Goal: Task Accomplishment & Management: Complete application form

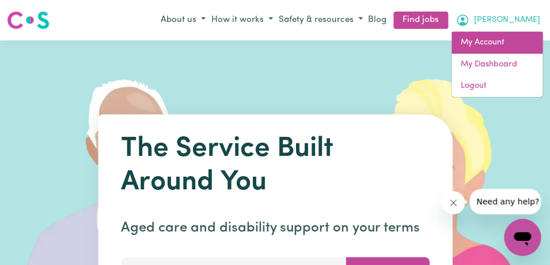
click at [500, 43] on link "My Account" at bounding box center [497, 43] width 91 height 22
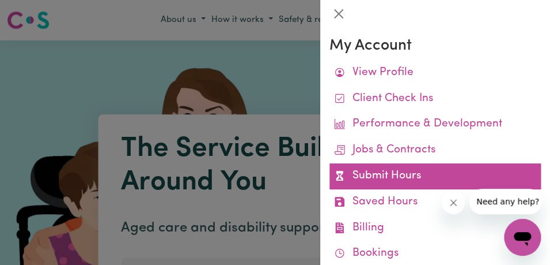
click at [462, 180] on link "Submit Hours" at bounding box center [436, 176] width 212 height 26
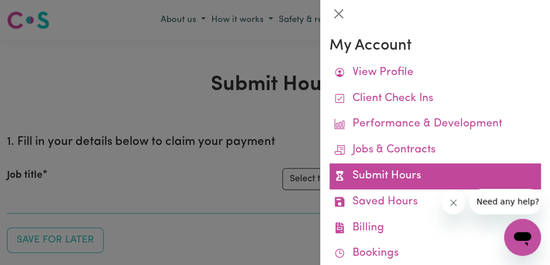
click at [463, 175] on link "Submit Hours" at bounding box center [436, 176] width 212 height 26
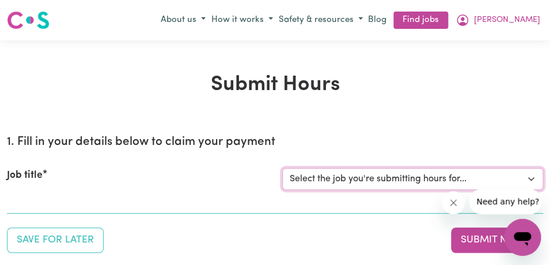
select select "11855"
click option "[[PERSON_NAME]] Support Worker Needed For Personal Care In the Morning- [PERSON…" at bounding box center [0, 0] width 0 height 0
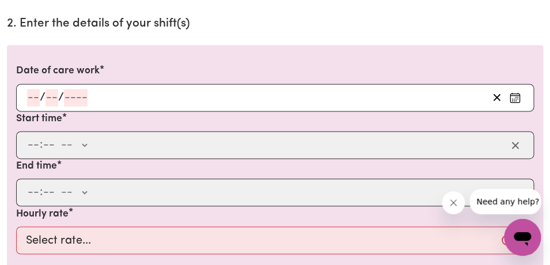
scroll to position [334, 0]
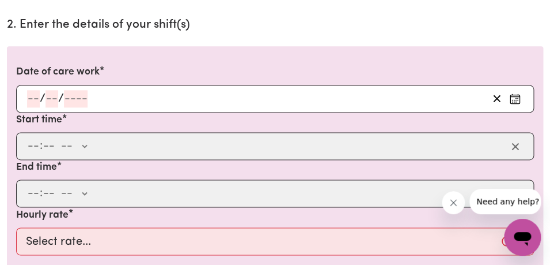
click at [515, 98] on icon "Enter the date of care work" at bounding box center [515, 99] width 12 height 12
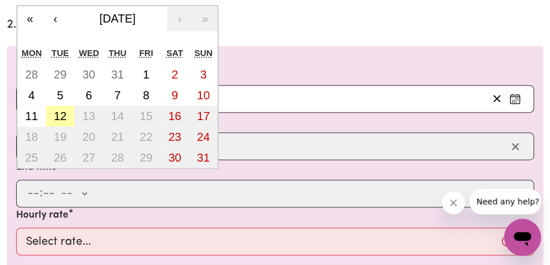
click at [66, 111] on abbr "12" at bounding box center [60, 116] width 13 height 13
type input "[DATE]"
type input "12"
type input "8"
type input "2025"
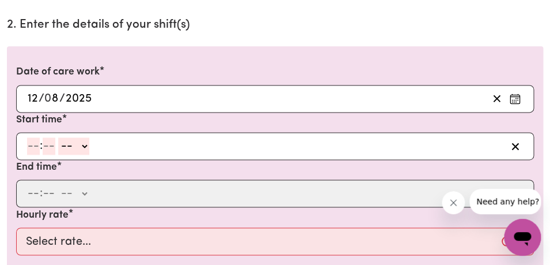
click at [31, 146] on input "number" at bounding box center [33, 145] width 13 height 17
type input "8"
type input "00"
select select "am"
click option "AM" at bounding box center [0, 0] width 0 height 0
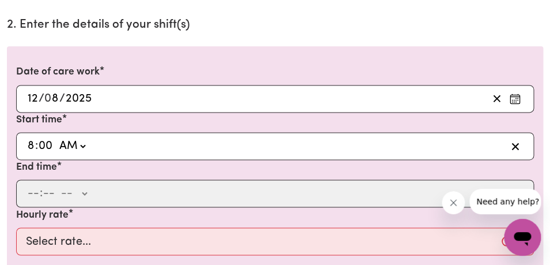
type input "08:00"
type input "0"
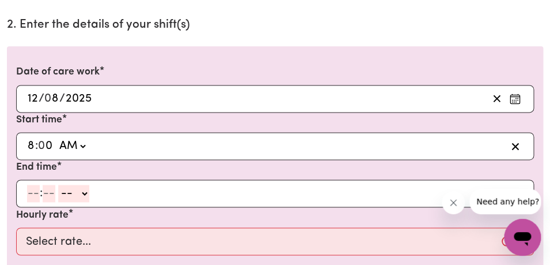
click at [34, 198] on input "number" at bounding box center [33, 192] width 13 height 17
type input "9"
type input "00"
select select "am"
click option "AM" at bounding box center [0, 0] width 0 height 0
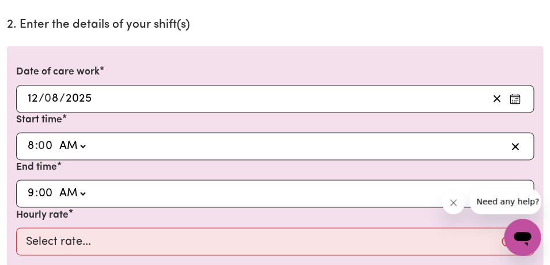
type input "09:00"
type input "0"
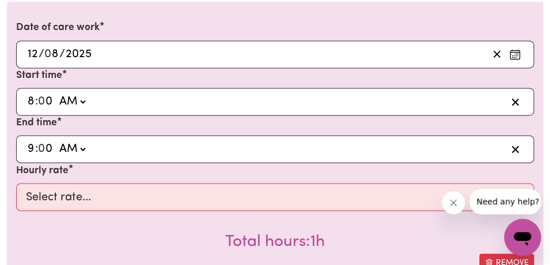
scroll to position [417, 0]
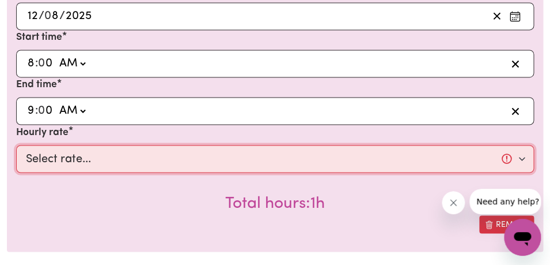
select select "44-Weekday"
click option "$44.00 (Weekday)" at bounding box center [0, 0] width 0 height 0
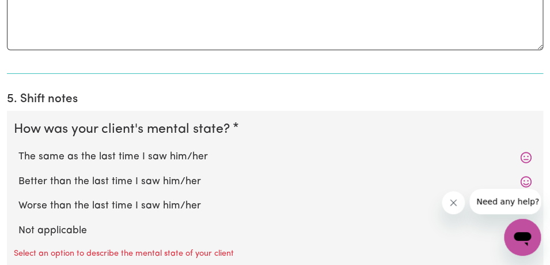
scroll to position [938, 0]
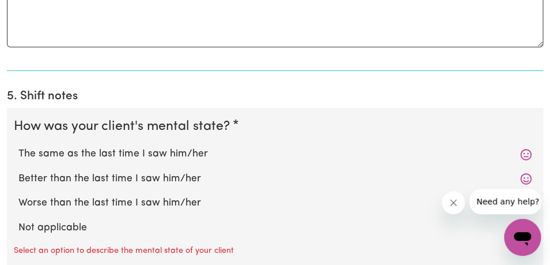
click at [275, 146] on div "The same as the last time I saw him/her" at bounding box center [275, 154] width 523 height 24
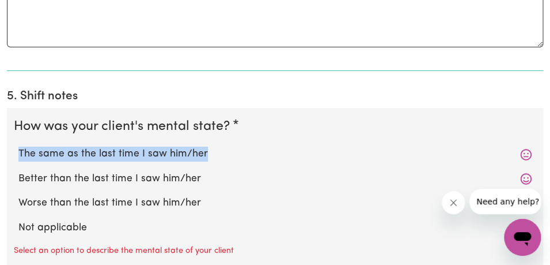
click at [275, 147] on div "The same as the last time I saw him/her" at bounding box center [275, 154] width 523 height 24
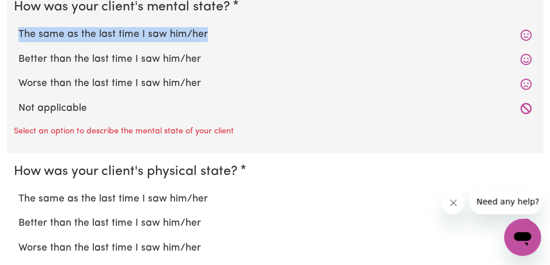
scroll to position [1073, 0]
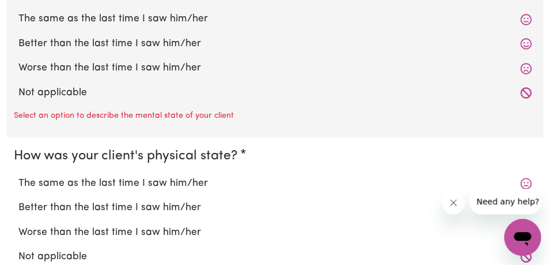
click at [256, 178] on label "The same as the last time I saw him/her" at bounding box center [274, 183] width 513 height 15
click at [18, 176] on input "The same as the last time I saw him/her" at bounding box center [18, 175] width 1 height 1
radio input "true"
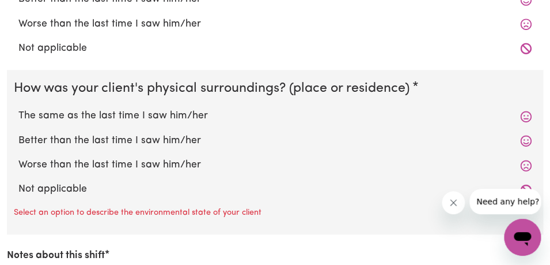
scroll to position [1282, 0]
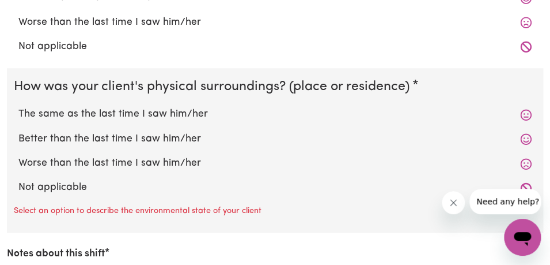
click at [226, 113] on label "The same as the last time I saw him/her" at bounding box center [274, 114] width 513 height 15
click at [18, 107] on input "The same as the last time I saw him/her" at bounding box center [18, 106] width 1 height 1
radio input "true"
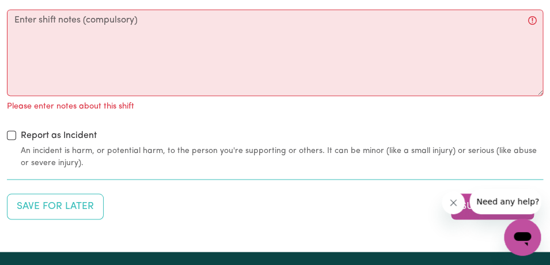
scroll to position [1526, 0]
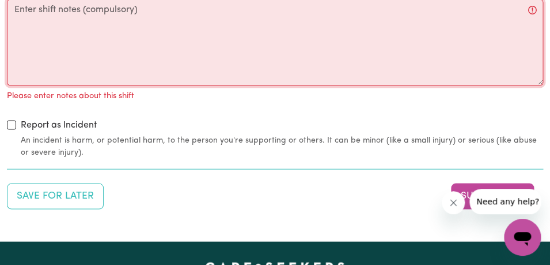
click at [212, 32] on textarea "Notes about this shift" at bounding box center [275, 42] width 537 height 86
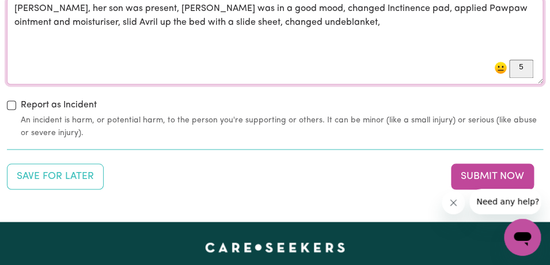
scroll to position [1529, 0]
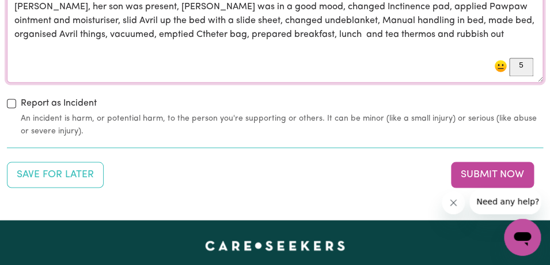
click at [341, 37] on textarea "[PERSON_NAME], her son was present, [PERSON_NAME] was in a good mood, changed I…" at bounding box center [275, 39] width 537 height 86
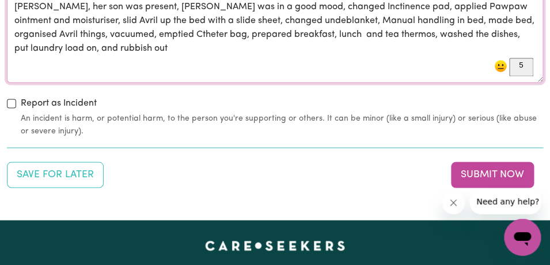
click at [115, 53] on textarea "[PERSON_NAME], her son was present, [PERSON_NAME] was in a good mood, changed I…" at bounding box center [275, 39] width 537 height 86
type textarea "[PERSON_NAME], her son was present, [PERSON_NAME] was in a good mood, changed I…"
drag, startPoint x: 497, startPoint y: 189, endPoint x: 966, endPoint y: 372, distance: 503.6
click at [497, 189] on button "Need any help?" at bounding box center [508, 200] width 77 height 25
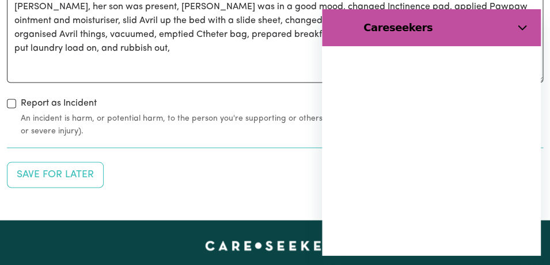
scroll to position [0, 0]
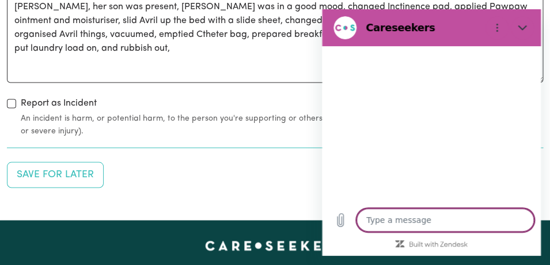
click at [522, 29] on icon "Close" at bounding box center [522, 27] width 9 height 5
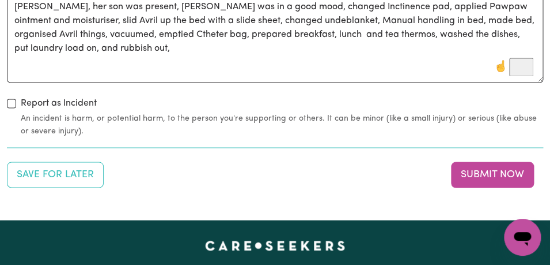
scroll to position [1530, 0]
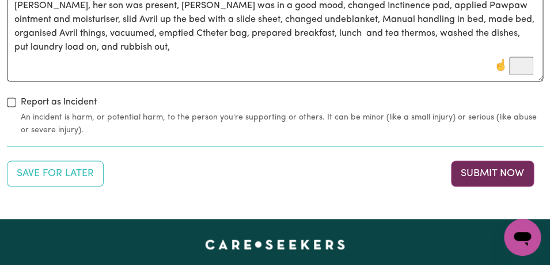
type textarea "x"
click at [497, 174] on button "Submit Now" at bounding box center [492, 172] width 83 height 25
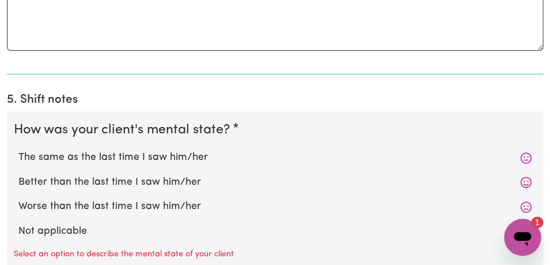
scroll to position [936, 0]
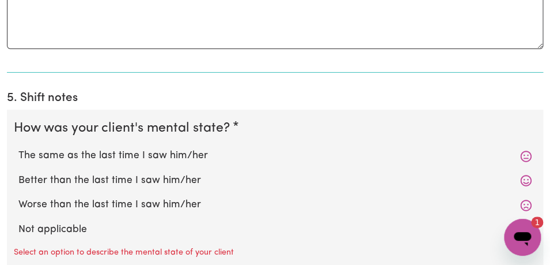
click at [327, 168] on div "Better than the last time I saw him/her" at bounding box center [275, 180] width 523 height 24
click at [318, 159] on label "The same as the last time I saw him/her" at bounding box center [274, 155] width 513 height 15
click at [18, 148] on input "The same as the last time I saw him/her" at bounding box center [18, 148] width 1 height 1
radio input "true"
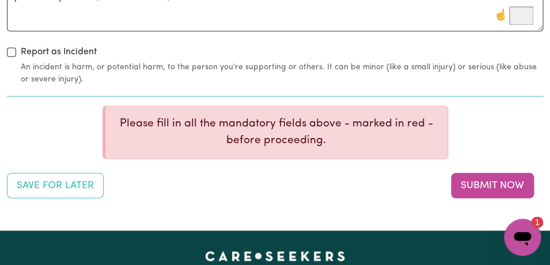
scroll to position [1560, 0]
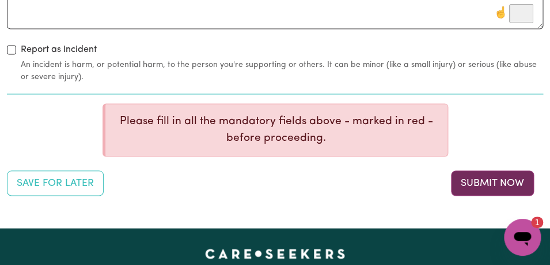
click at [490, 180] on button "Submit Now" at bounding box center [492, 182] width 83 height 25
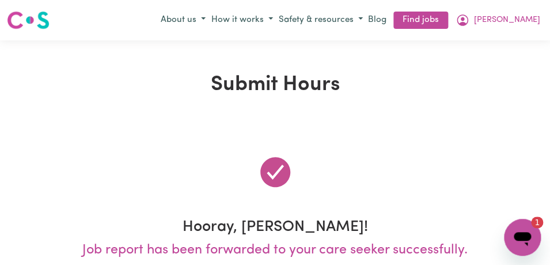
scroll to position [0, 0]
